Goal: Task Accomplishment & Management: Manage account settings

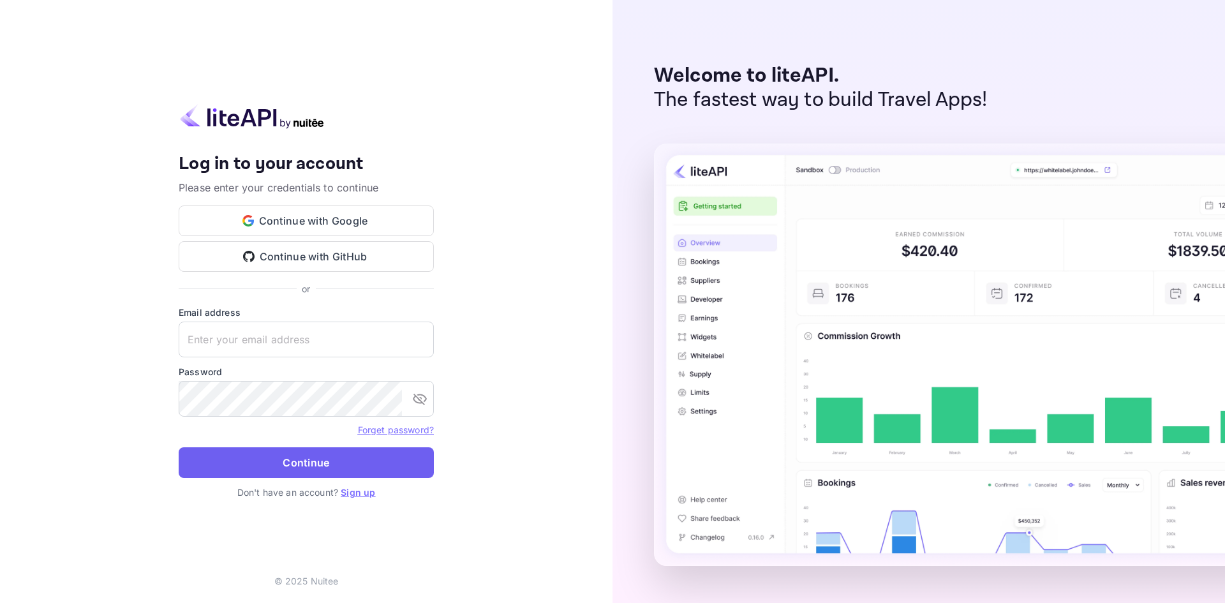
type input "[EMAIL_ADDRESS][DOMAIN_NAME]"
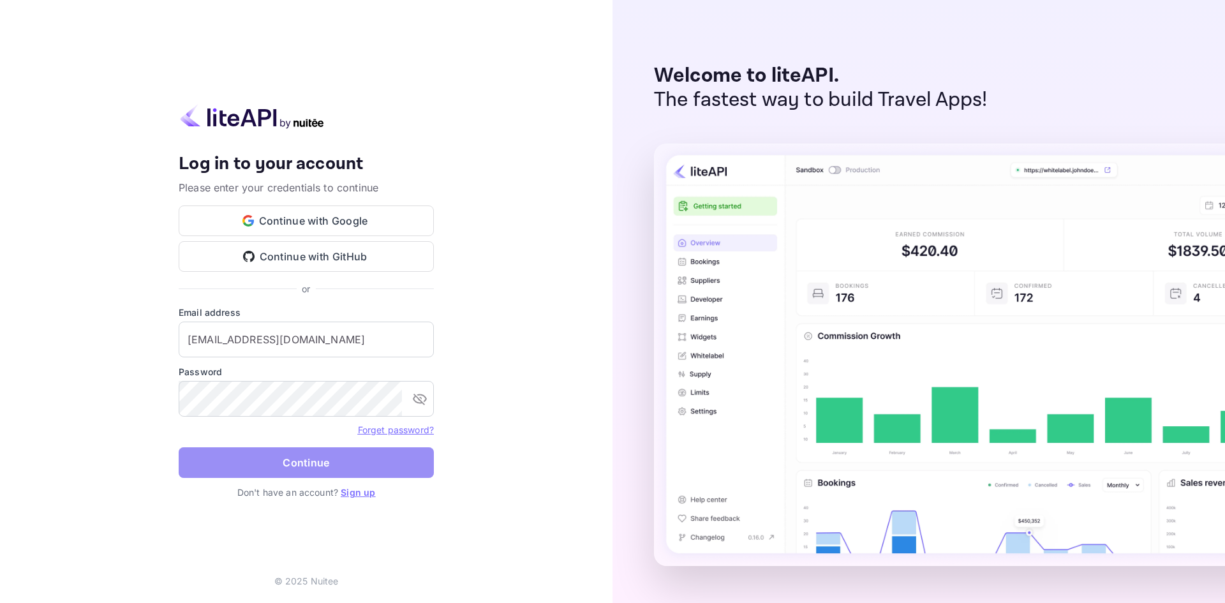
click at [331, 469] on button "Continue" at bounding box center [306, 462] width 255 height 31
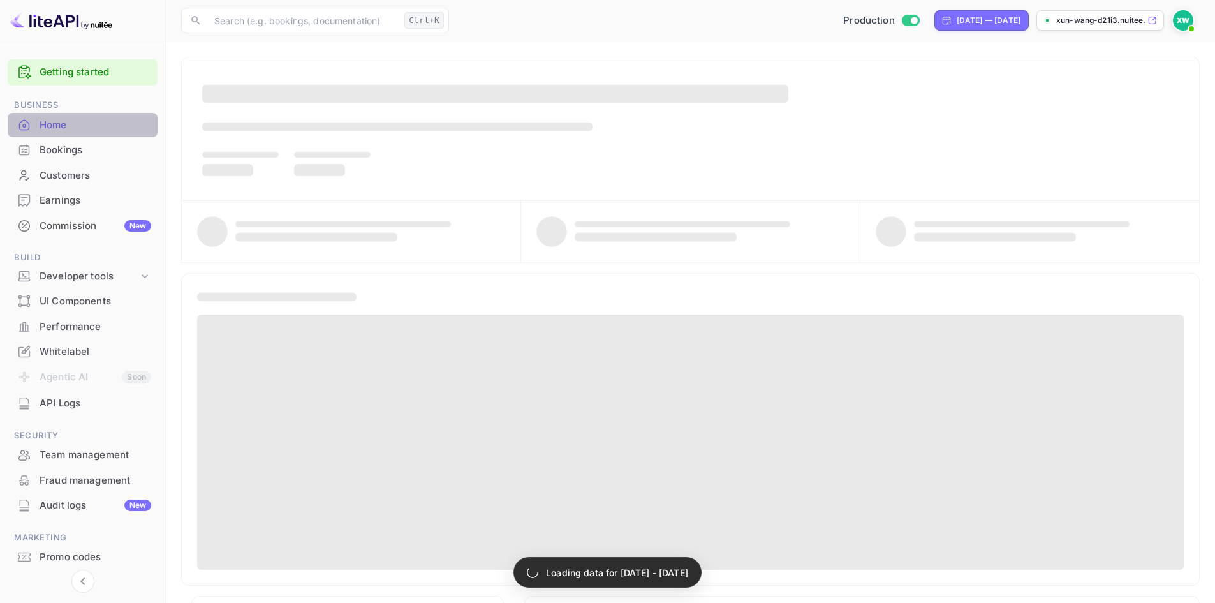
click at [96, 124] on div "Home" at bounding box center [96, 125] width 112 height 15
click at [87, 402] on div "API Logs" at bounding box center [96, 403] width 112 height 15
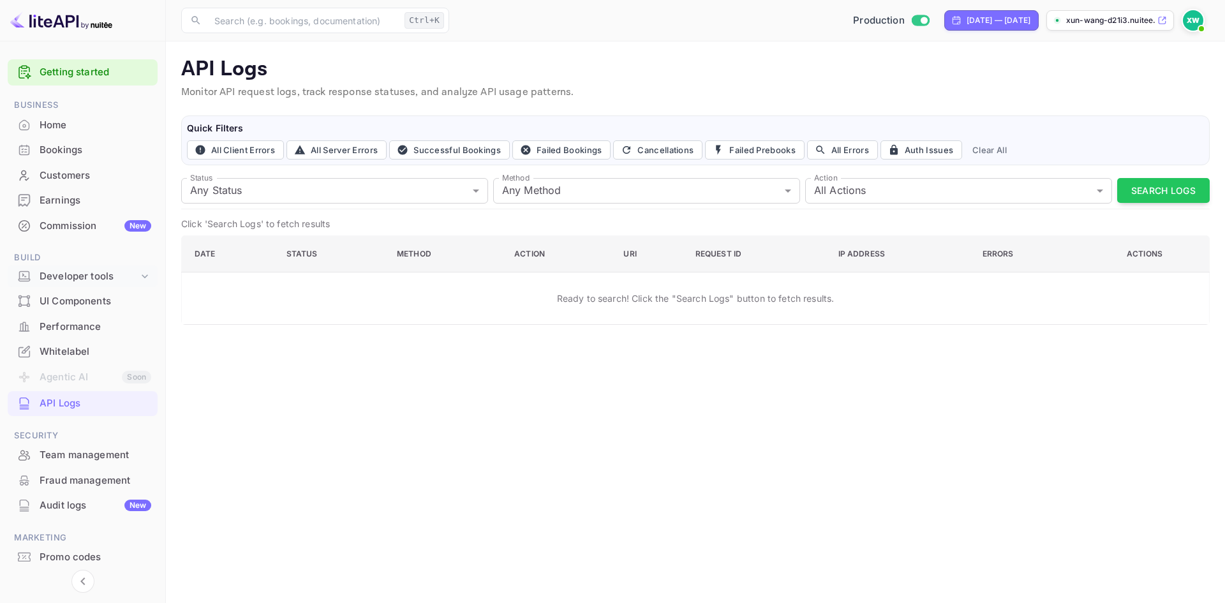
click at [96, 276] on div "Developer tools" at bounding box center [89, 276] width 99 height 15
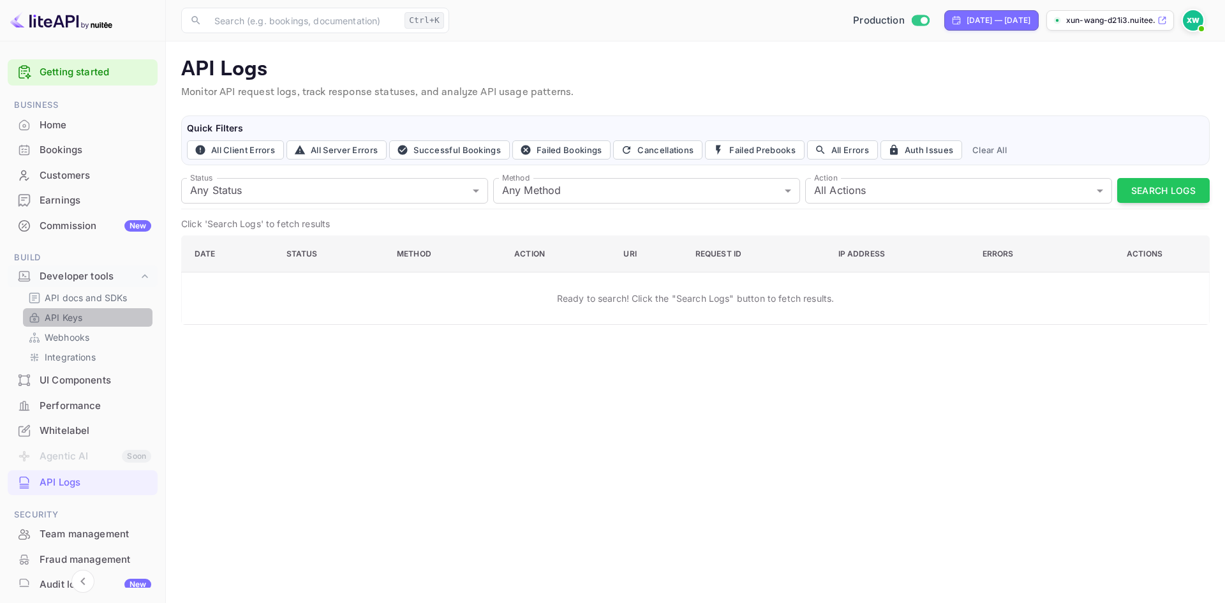
click at [74, 317] on p "API Keys" at bounding box center [64, 317] width 38 height 13
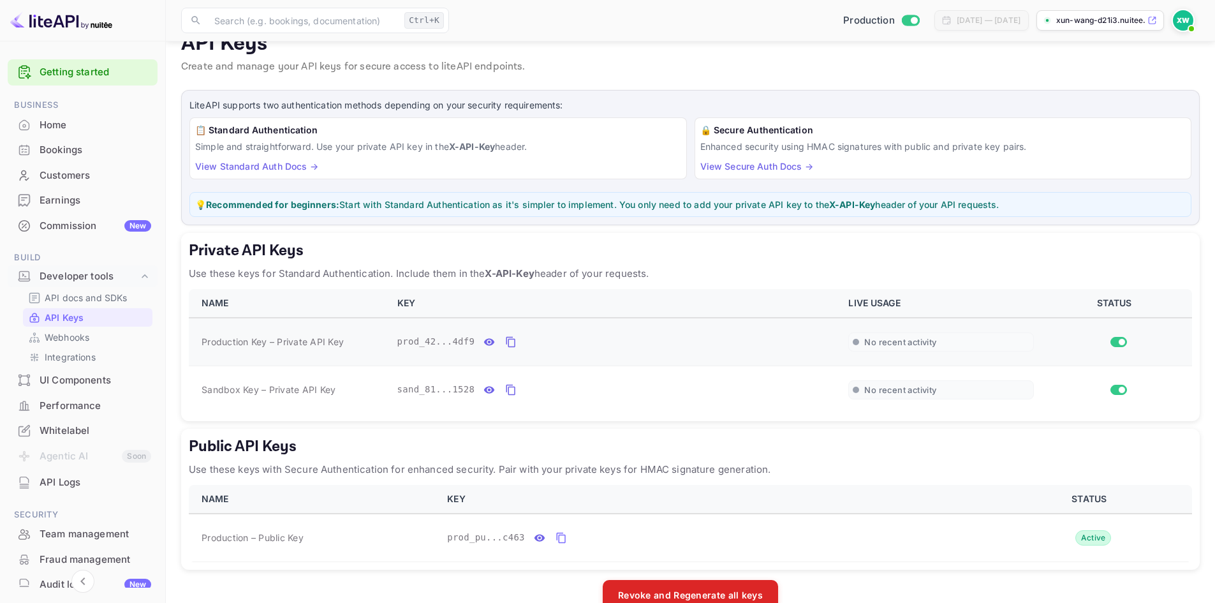
scroll to position [54, 0]
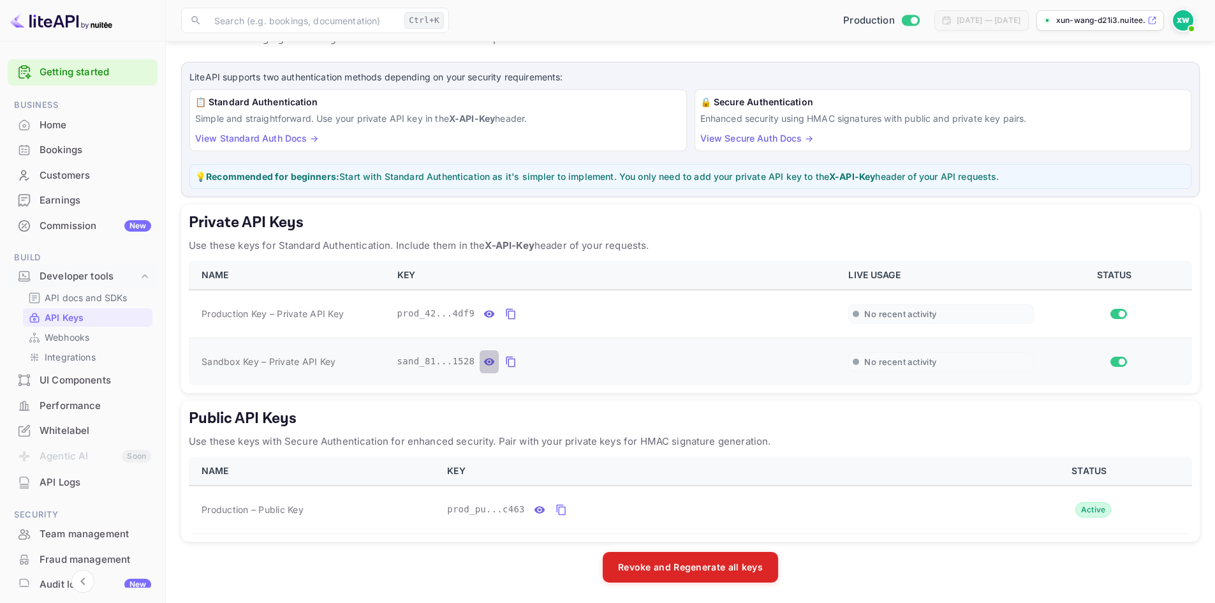
click at [485, 360] on icon "private api keys table" at bounding box center [489, 361] width 11 height 7
drag, startPoint x: 397, startPoint y: 360, endPoint x: 617, endPoint y: 356, distance: 219.4
click at [617, 356] on div "sand_81bed083-da9b-47ea-9cc8-fe15ae9f1528" at bounding box center [615, 361] width 436 height 23
copy div "sand_81bed083-da9b-47ea-9cc8-fe15ae9f1528"
click at [656, 362] on icon "private api keys table" at bounding box center [660, 362] width 9 height 11
